Goal: Information Seeking & Learning: Check status

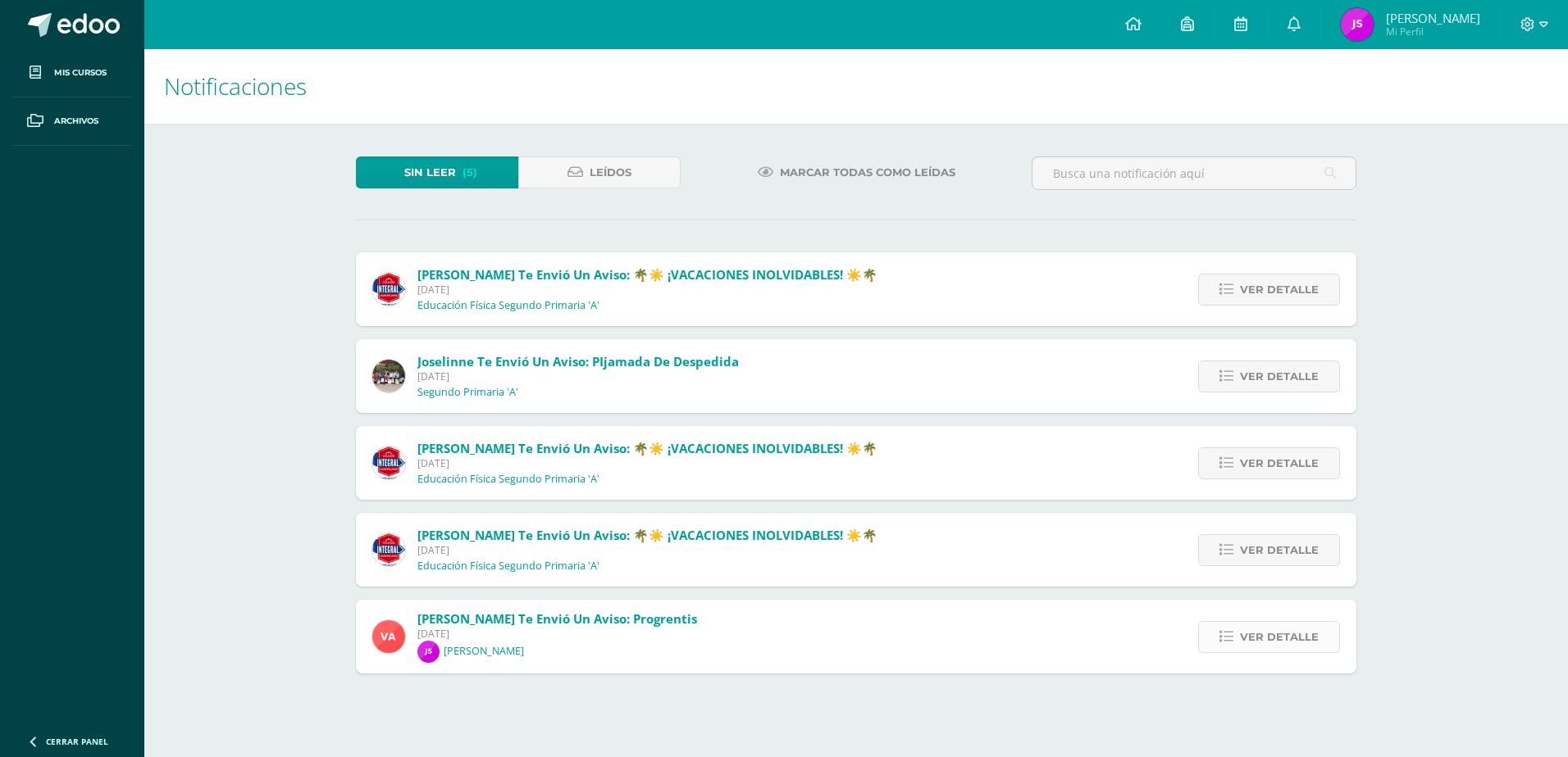
click at [1268, 633] on span "Ver detalle" at bounding box center [1280, 636] width 79 height 30
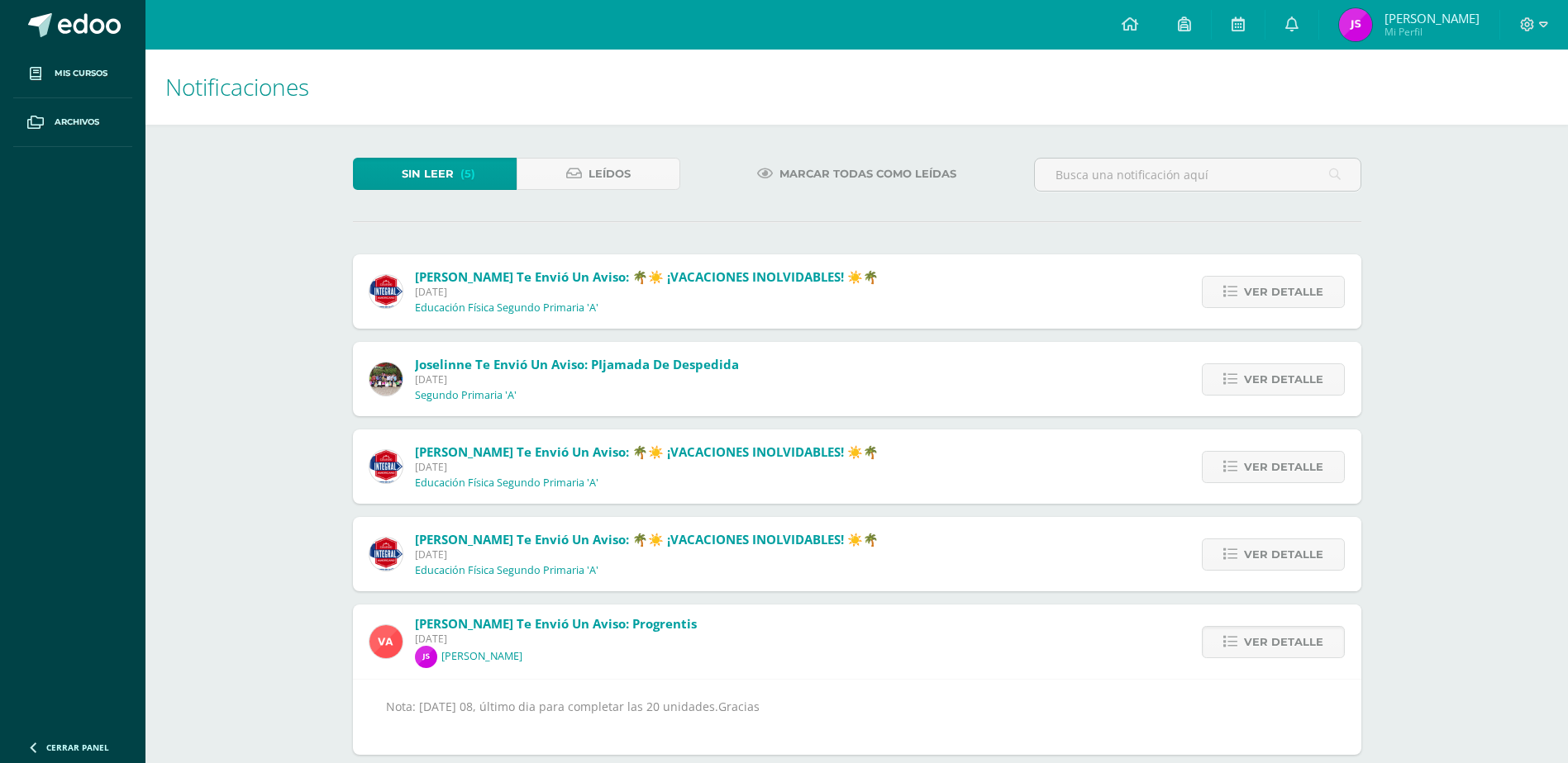
scroll to position [25, 0]
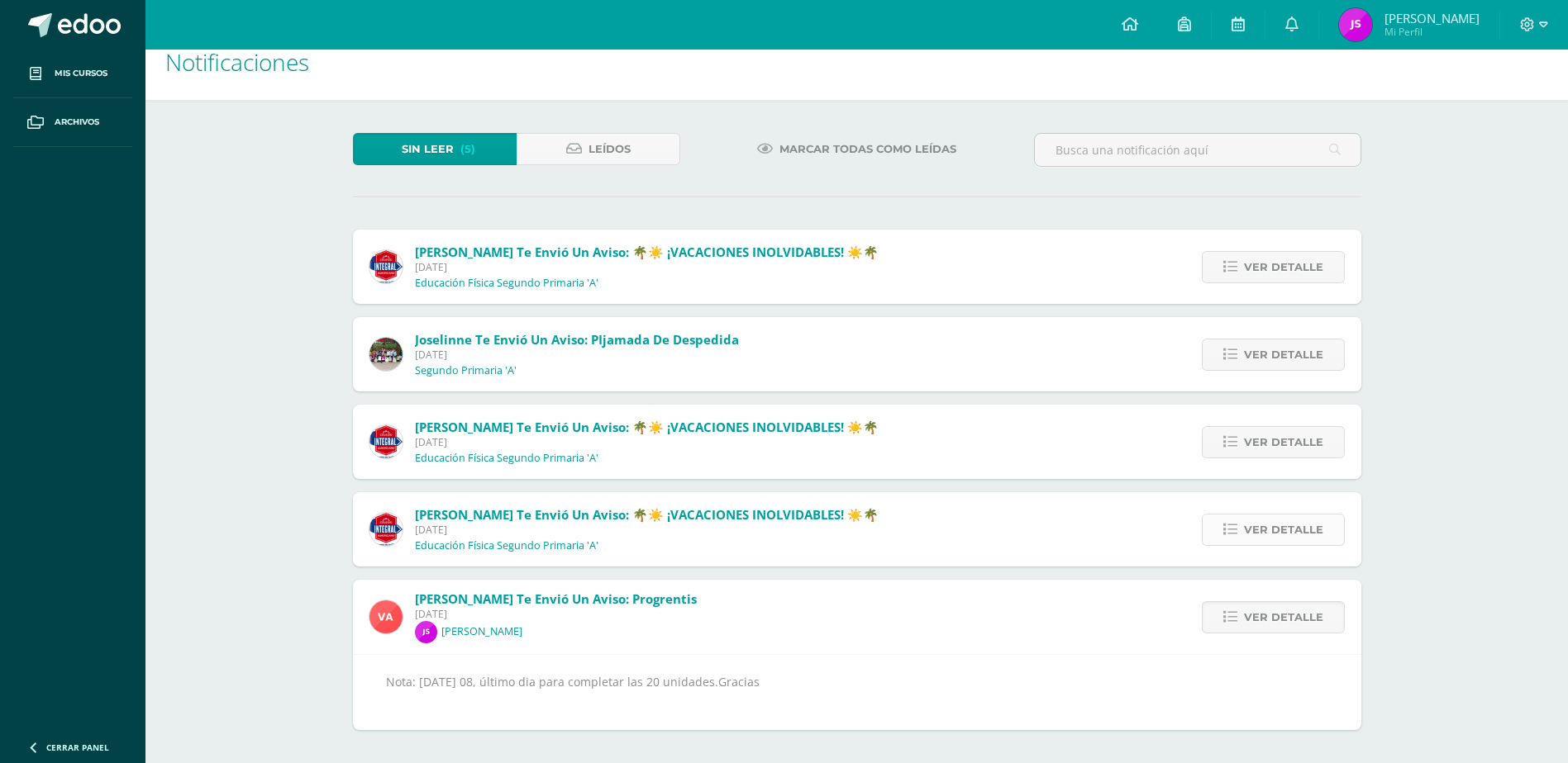
click at [1264, 530] on span "Ver detalle" at bounding box center [1283, 530] width 79 height 30
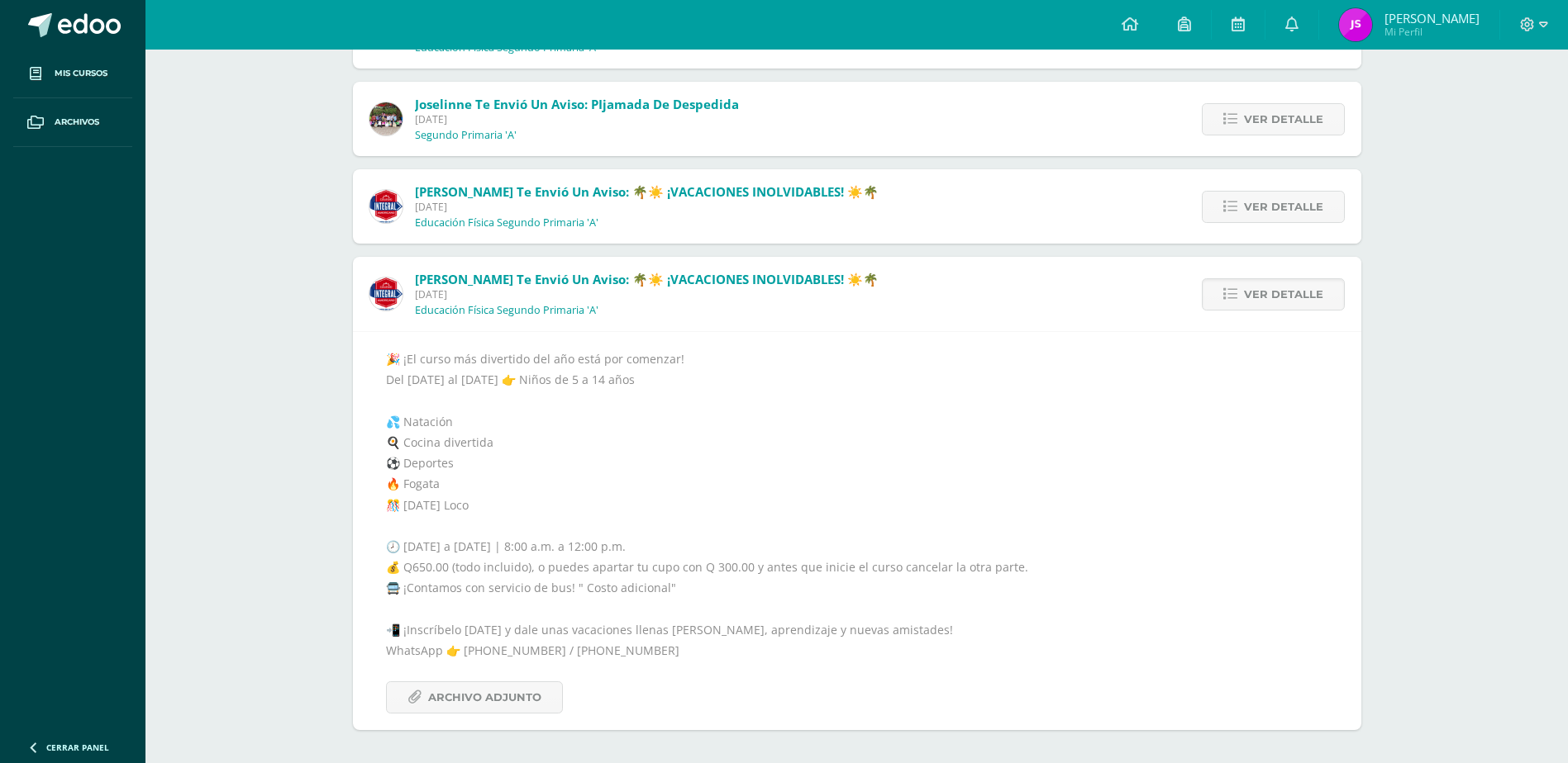
scroll to position [95, 0]
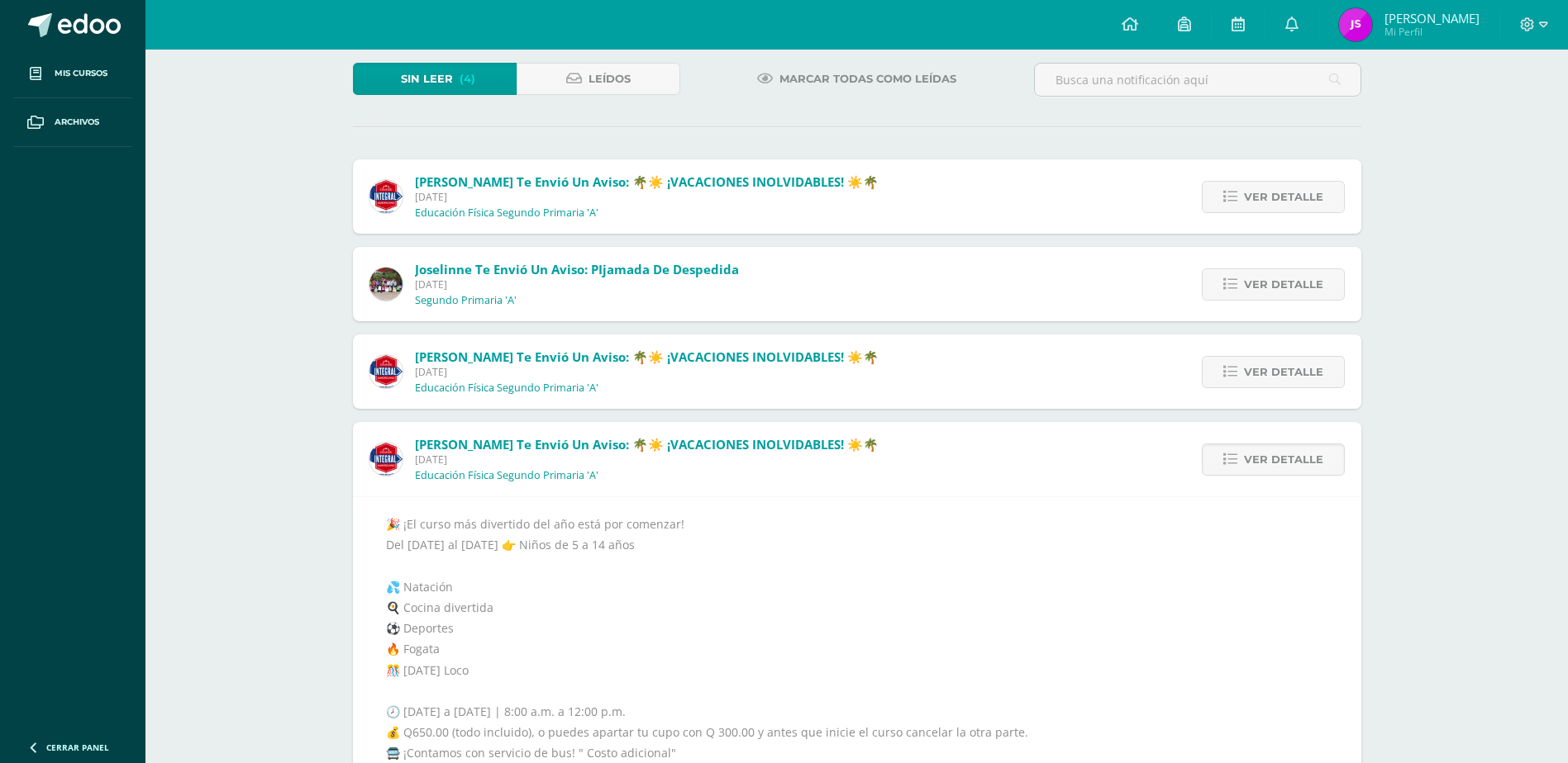
click at [1016, 376] on div "[PERSON_NAME] te envió un aviso: 🌴☀️ ¡VACACIONES INOLVIDABLES! ☀️🌴 [DATE] Educa…" at bounding box center [857, 371] width 1008 height 75
click at [1291, 368] on span "Ver detalle" at bounding box center [1283, 371] width 79 height 30
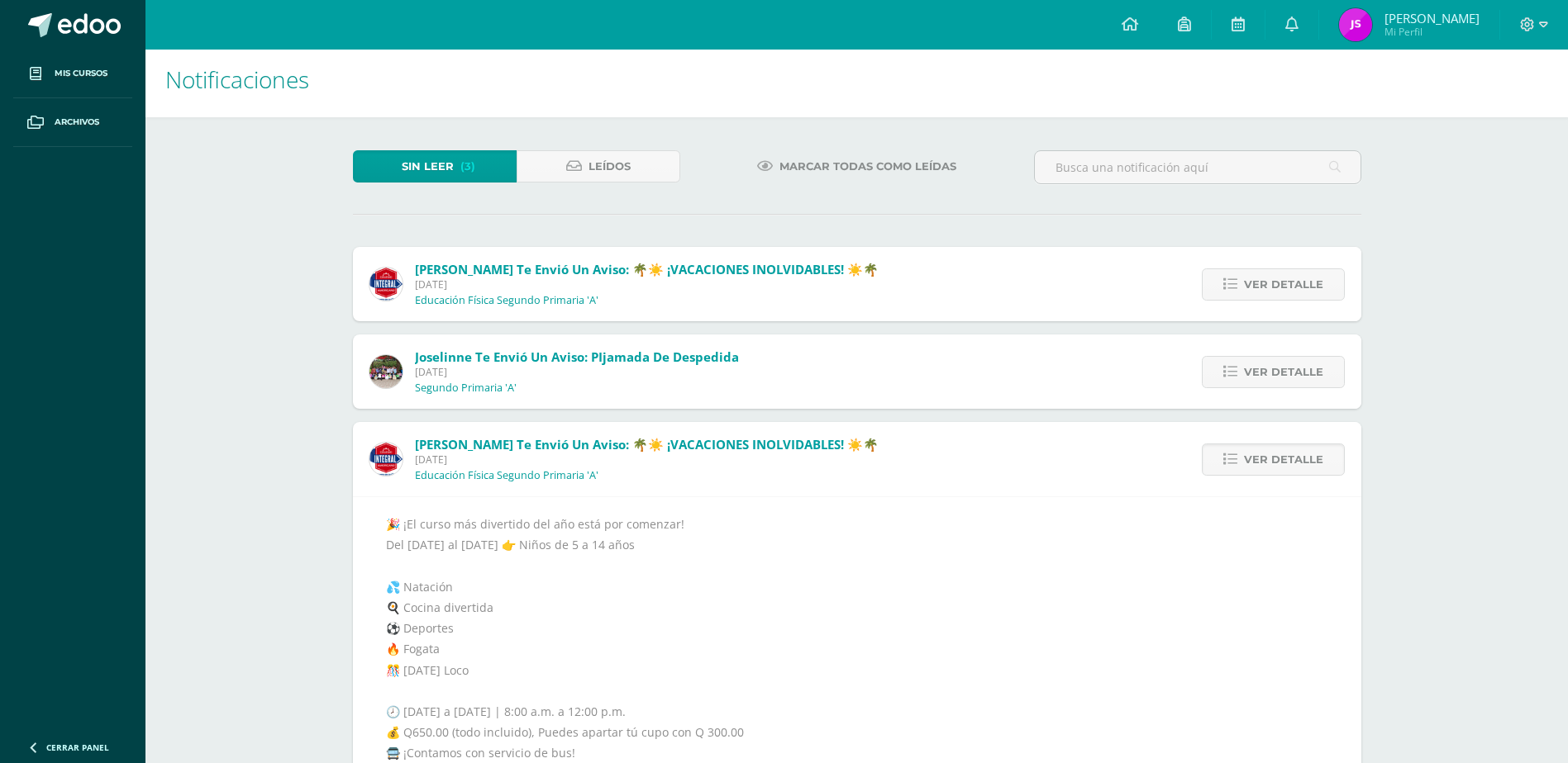
scroll to position [172, 0]
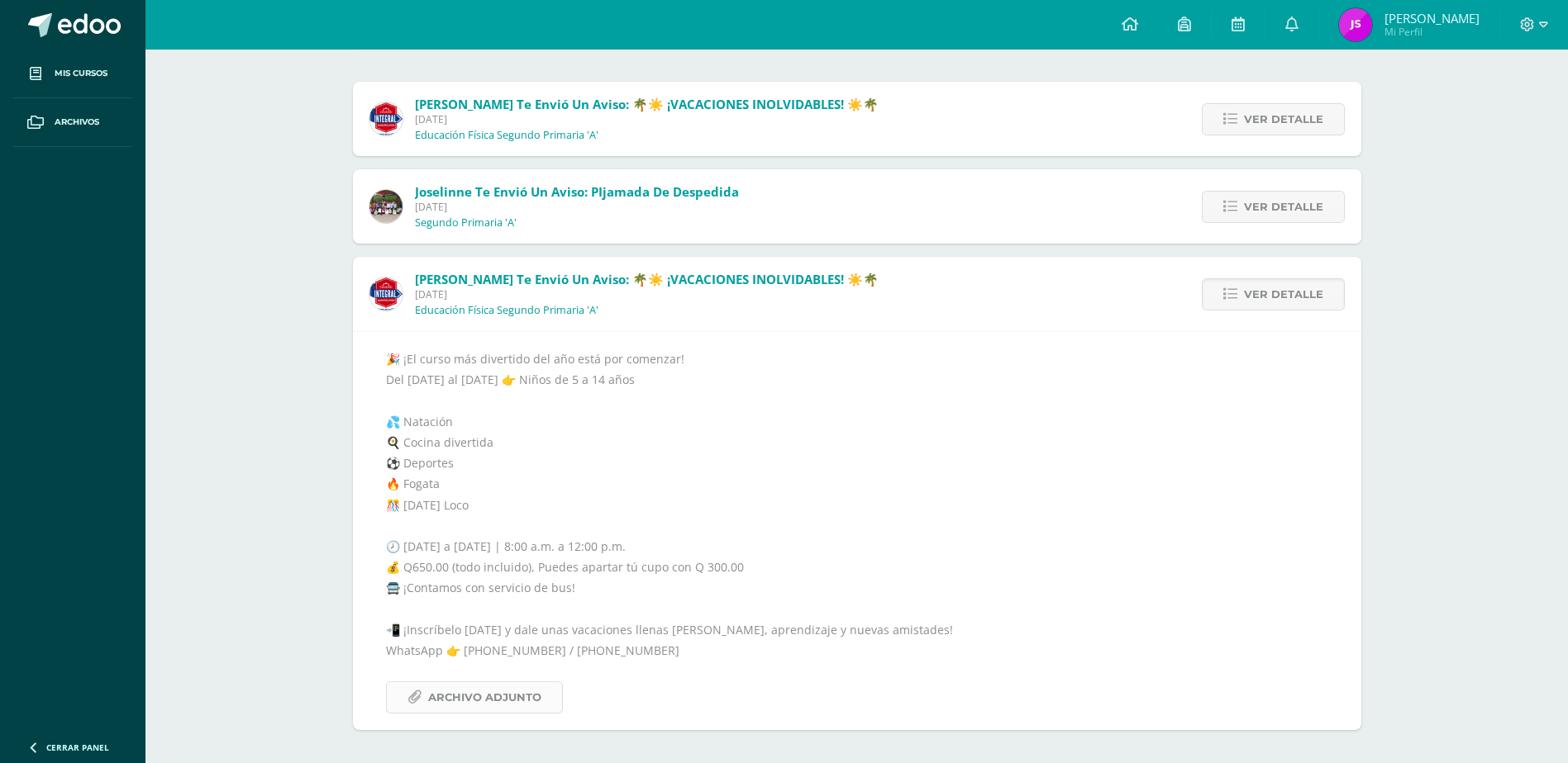
click at [515, 698] on span "Archivo Adjunto" at bounding box center [484, 698] width 113 height 30
click at [1267, 206] on span "Ver detalle" at bounding box center [1283, 206] width 79 height 30
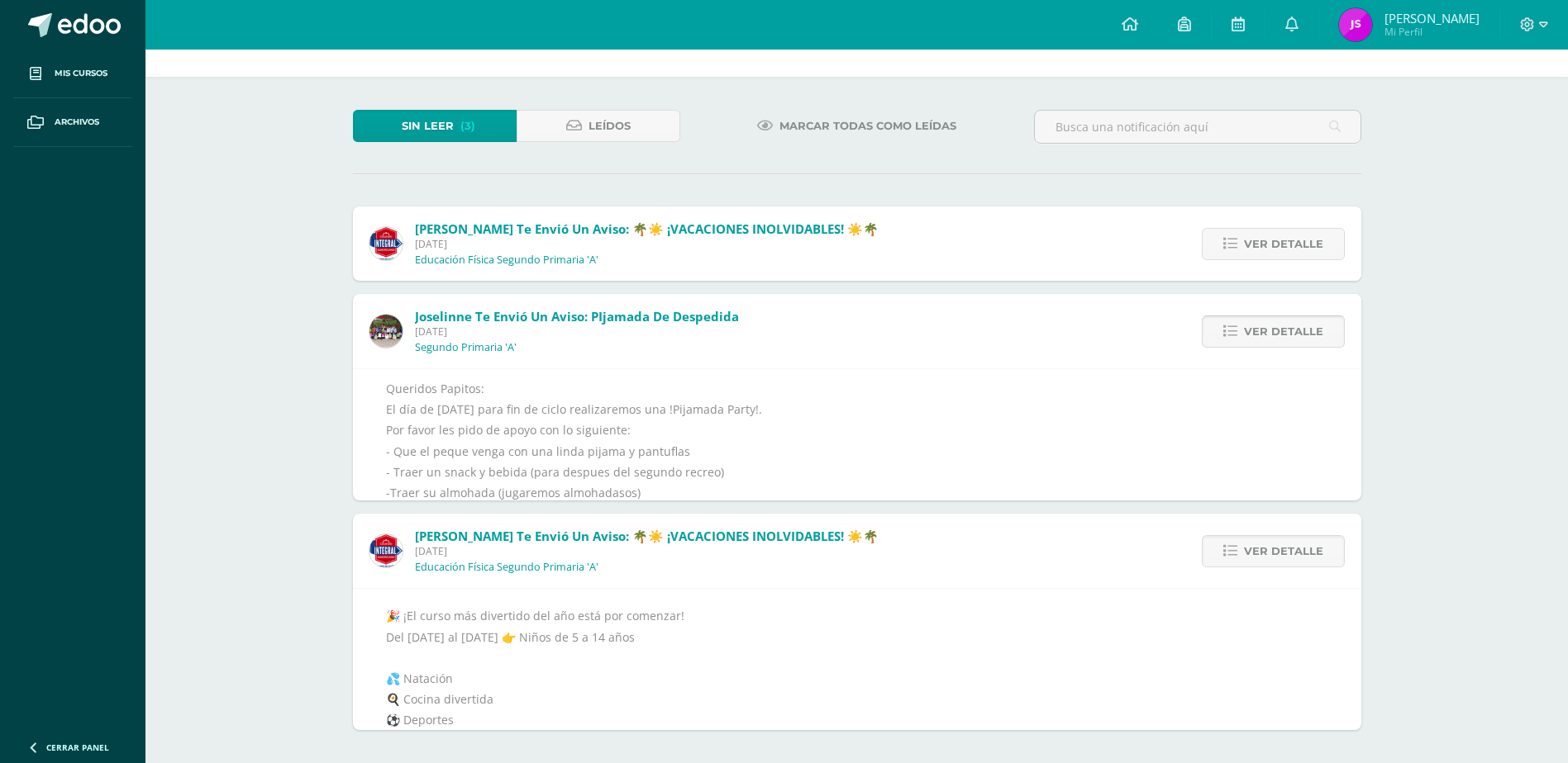
scroll to position [0, 0]
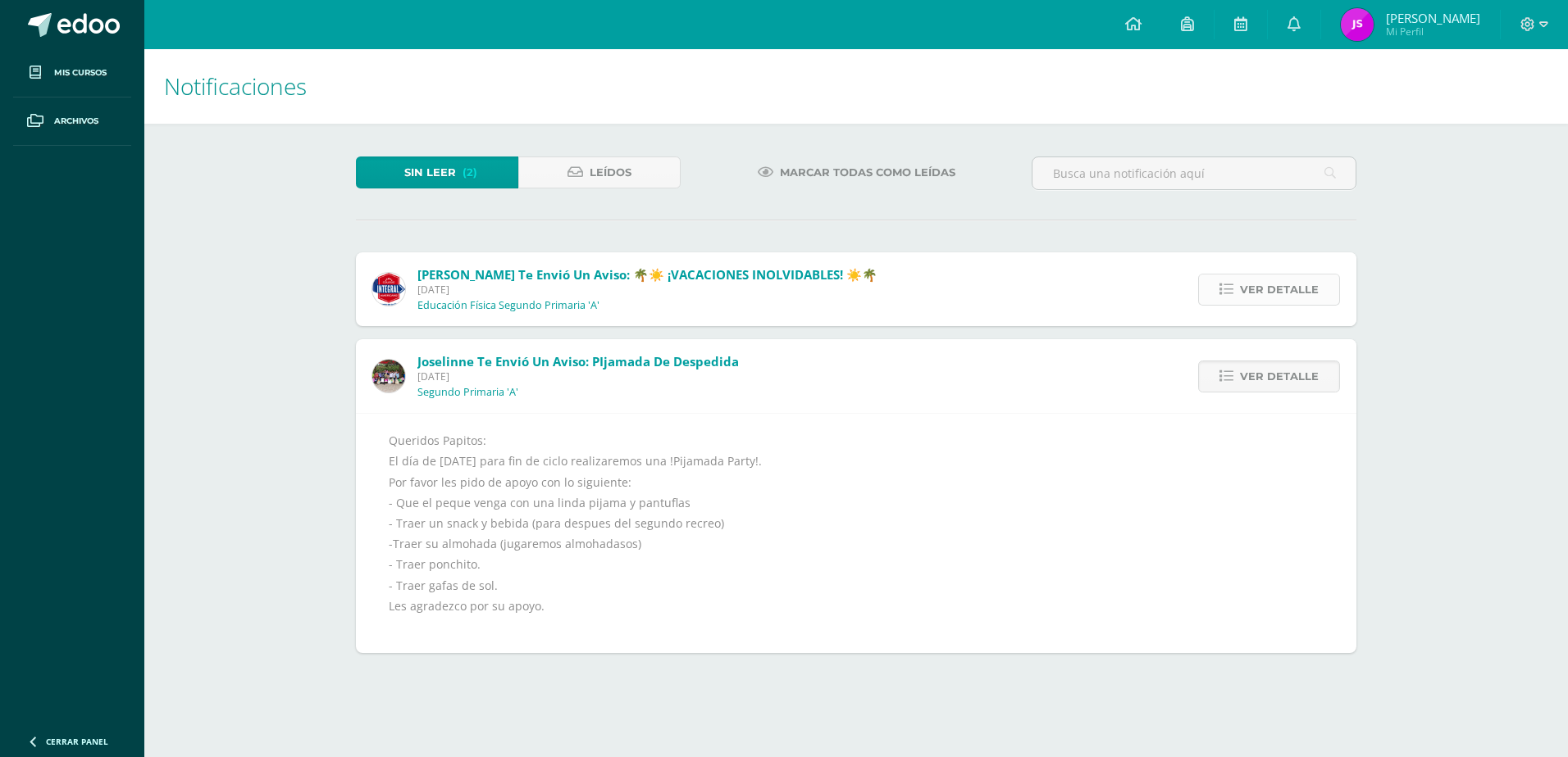
click at [1258, 288] on span "Ver detalle" at bounding box center [1280, 289] width 79 height 30
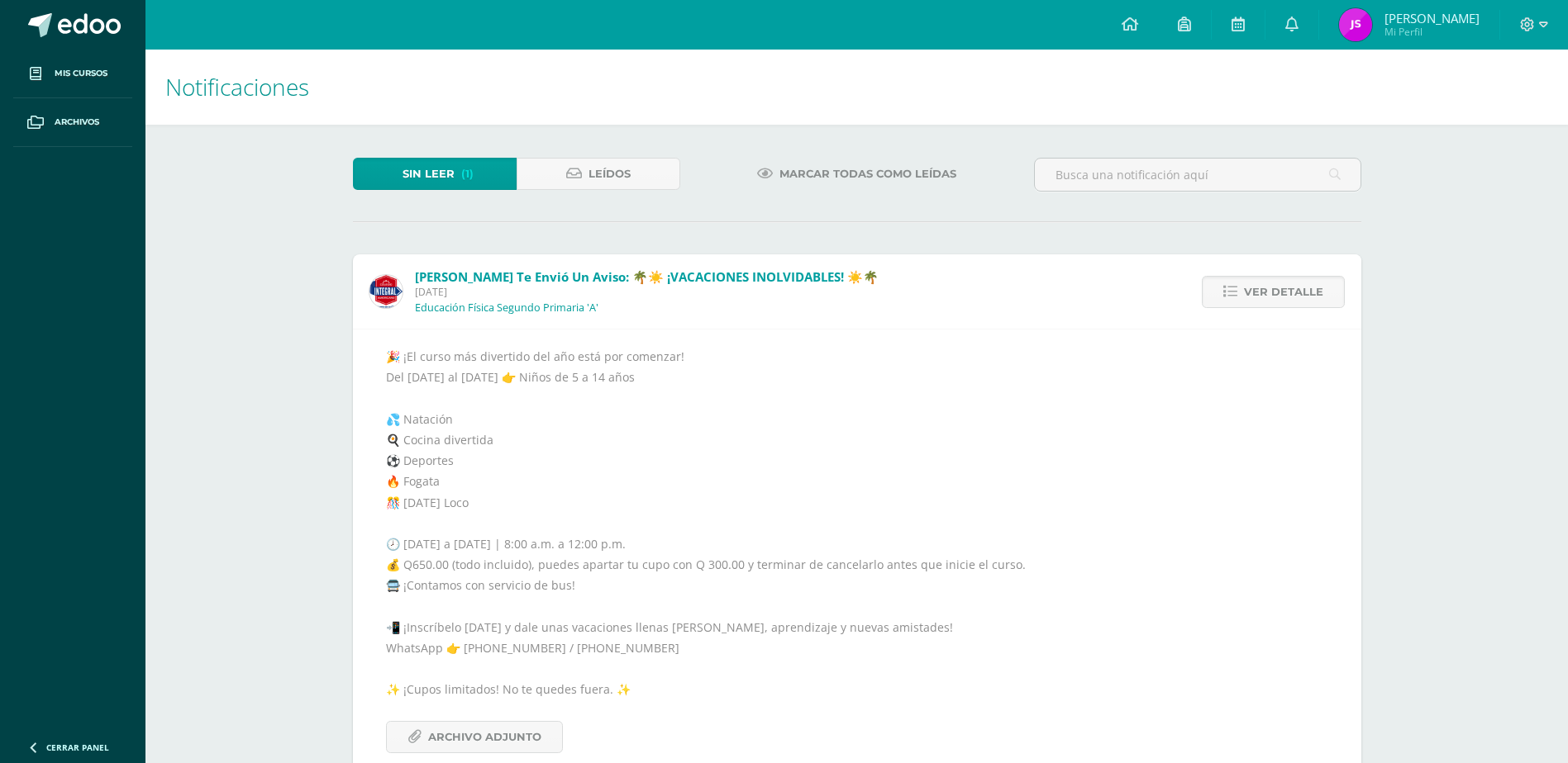
click at [1447, 441] on div "Notificaciones Sin leer (1) Leídos Marcar todas como leídas [PERSON_NAME] te en…" at bounding box center [856, 427] width 1422 height 754
click at [1480, 297] on div "Notificaciones Sin leer (1) Leídos Marcar todas como leídas [PERSON_NAME] te en…" at bounding box center [856, 427] width 1422 height 754
